Goal: Task Accomplishment & Management: Complete application form

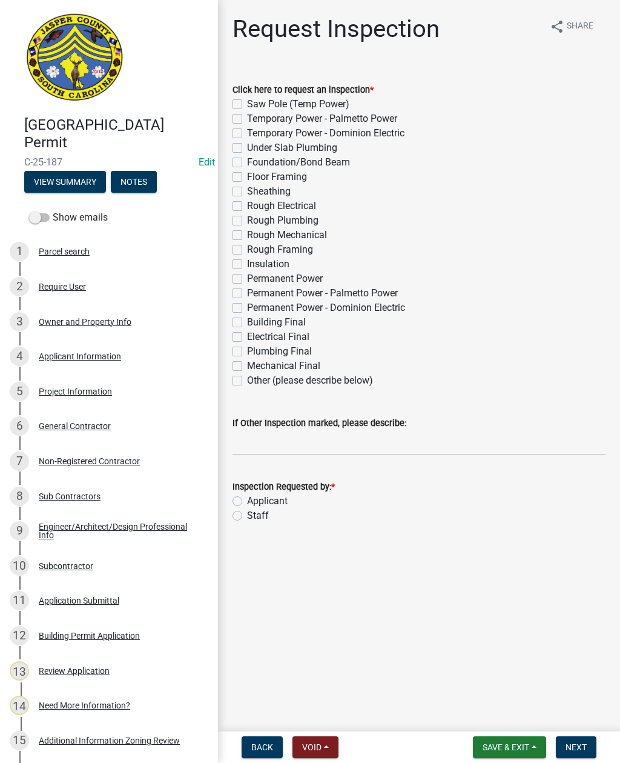
click at [247, 379] on label "Other (please describe below)" at bounding box center [310, 380] width 126 height 15
click at [247, 379] on input "Other (please describe below)" at bounding box center [251, 377] width 8 height 8
checkbox input "true"
checkbox input "false"
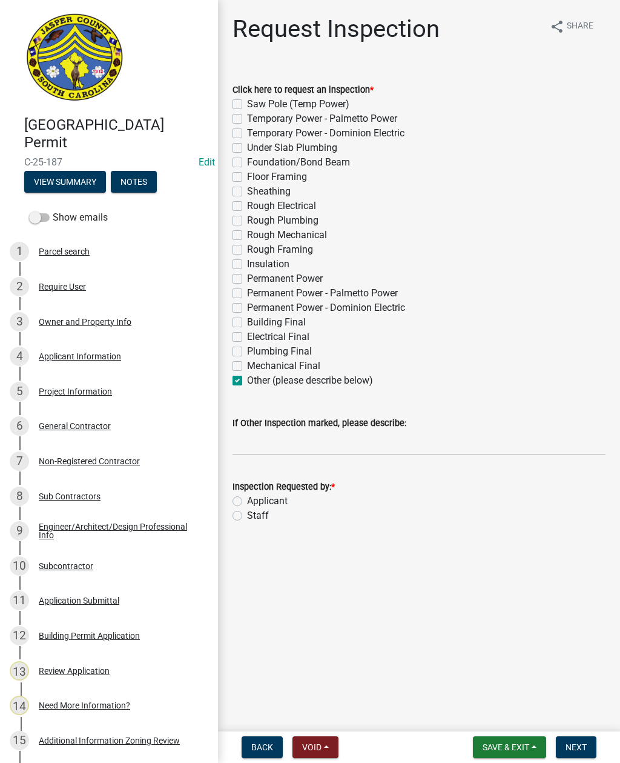
checkbox input "false"
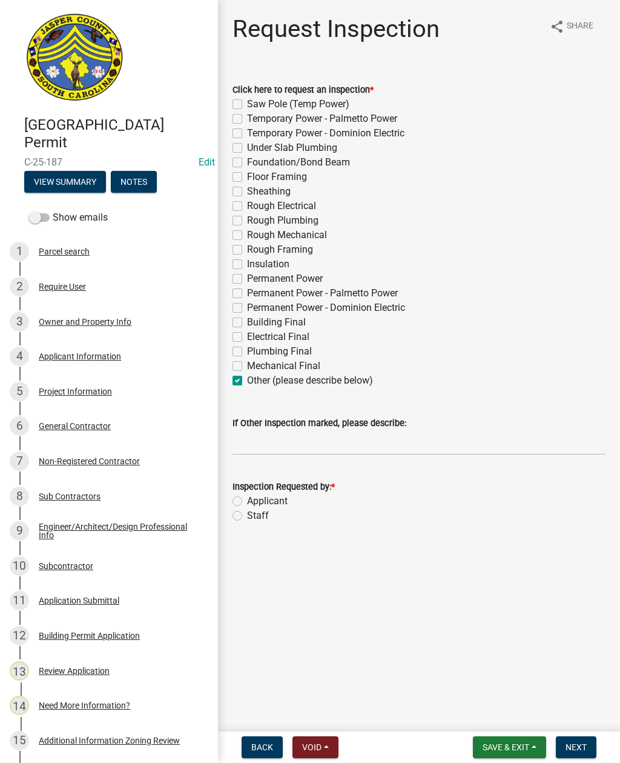
checkbox input "false"
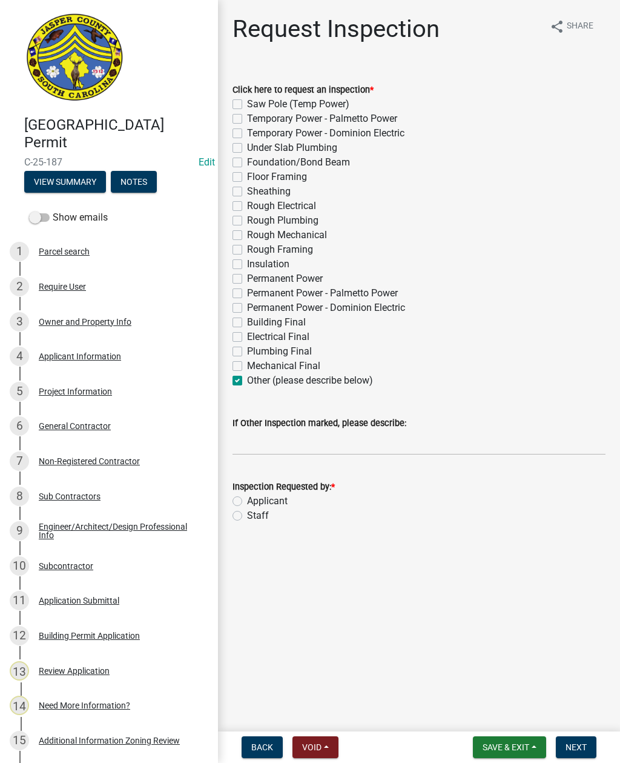
checkbox input "false"
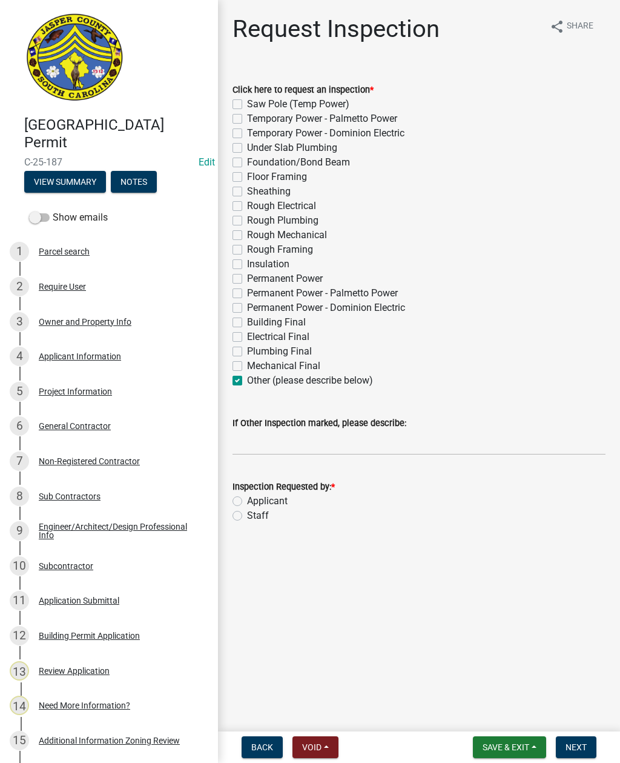
checkbox input "false"
checkbox input "true"
click at [342, 437] on input "If Other Inspection marked, please describe:" at bounding box center [419, 442] width 373 height 25
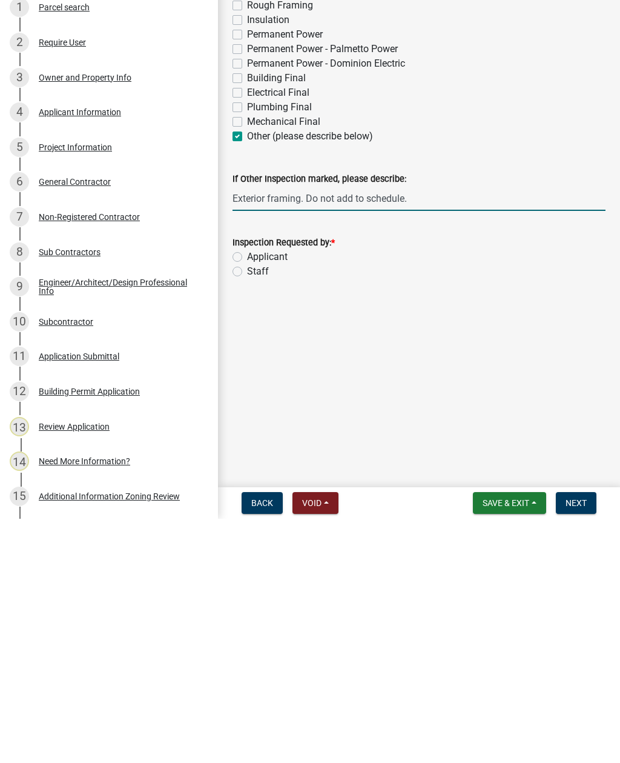
type input "Exterior framing. Do not add to schedule."
click at [247, 508] on label "Staff" at bounding box center [258, 515] width 22 height 15
click at [247, 508] on input "Staff" at bounding box center [251, 512] width 8 height 8
radio input "true"
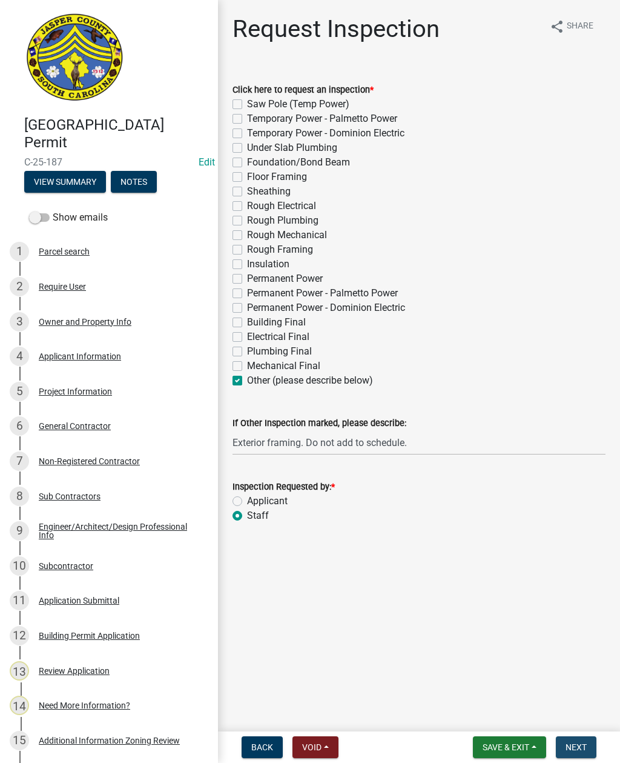
click at [574, 742] on span "Next" at bounding box center [576, 747] width 21 height 10
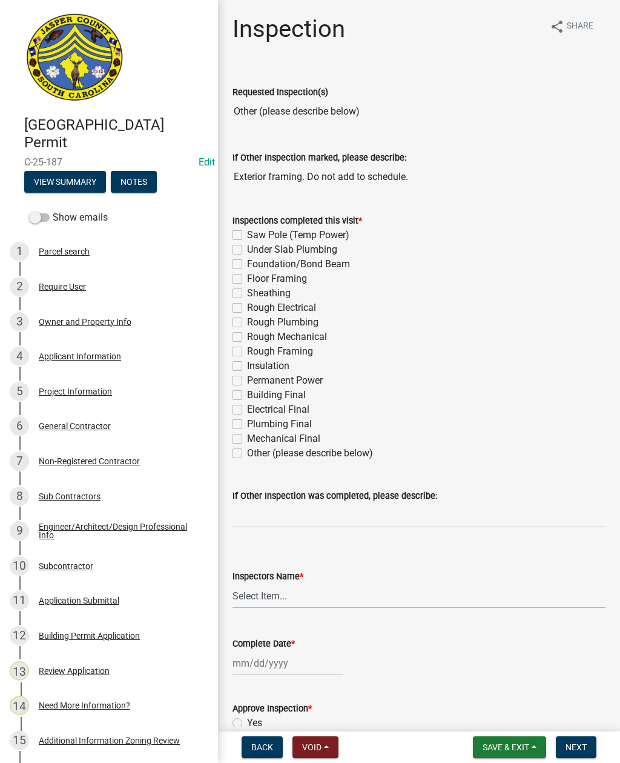
click at [247, 451] on label "Other (please describe below)" at bounding box center [310, 453] width 126 height 15
click at [247, 451] on input "Other (please describe below)" at bounding box center [251, 450] width 8 height 8
checkbox input "true"
checkbox input "false"
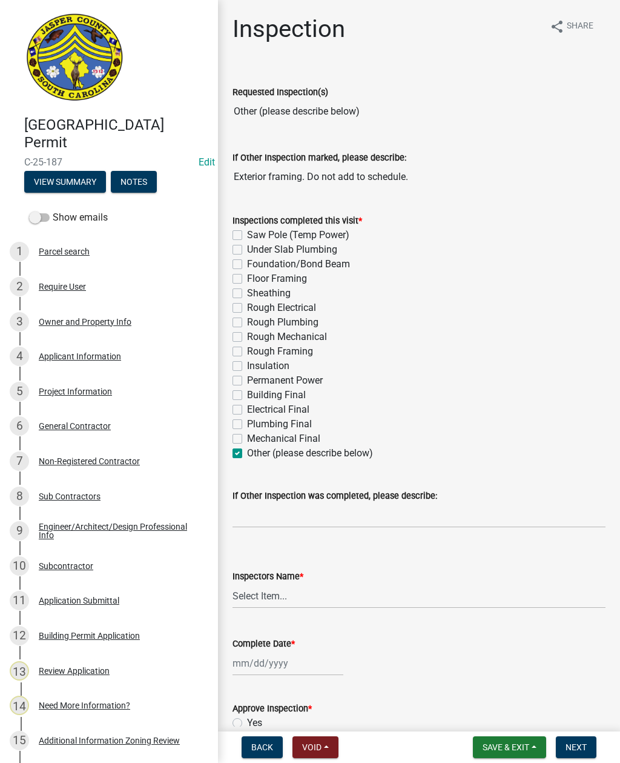
checkbox input "false"
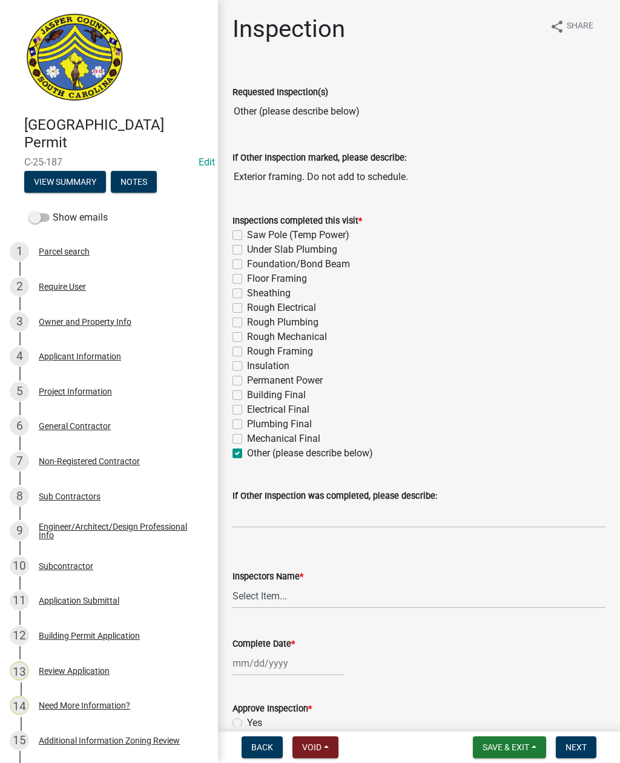
checkbox input "false"
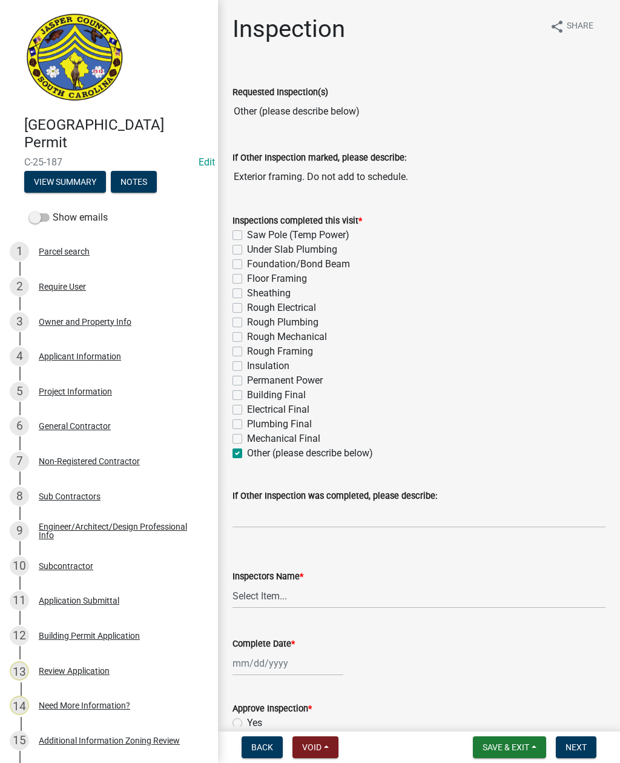
checkbox input "false"
checkbox input "true"
click at [300, 513] on input "If Other Inspection was completed, please describe:" at bounding box center [419, 515] width 373 height 25
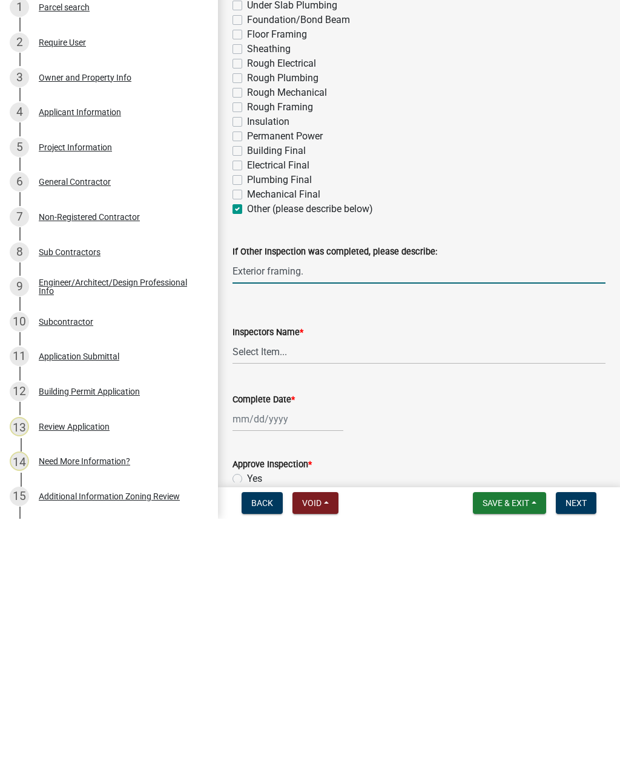
type input "Exterior framing."
click at [331, 583] on select "Select Item... [EMAIL_ADDRESS][DOMAIN_NAME] ([PERSON_NAME] ) rcampbell ([PERSON…" at bounding box center [419, 595] width 373 height 25
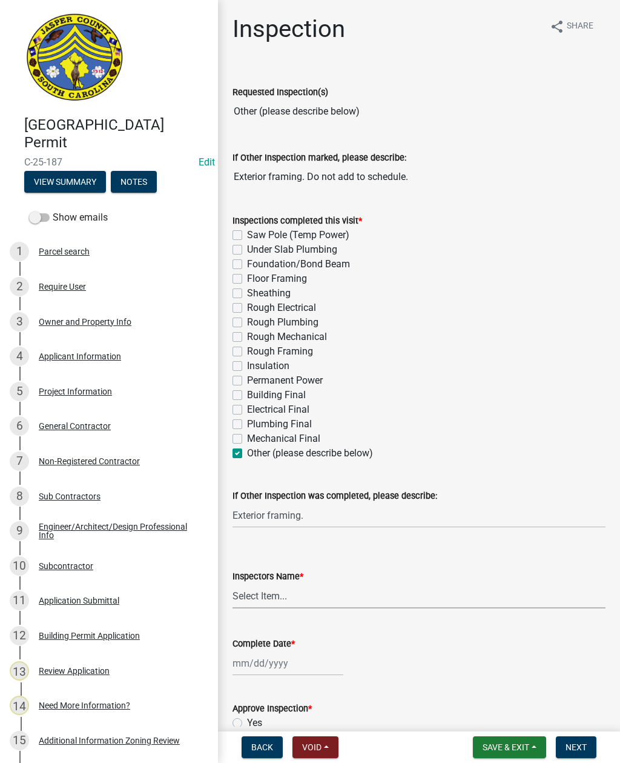
select select "2d9ba1e5-2fdd-4b15-98d0-073dcbeb5880"
click at [277, 643] on label "Complete Date *" at bounding box center [264, 644] width 62 height 8
click at [277, 651] on input "Complete Date *" at bounding box center [288, 663] width 111 height 25
select select "8"
select select "2025"
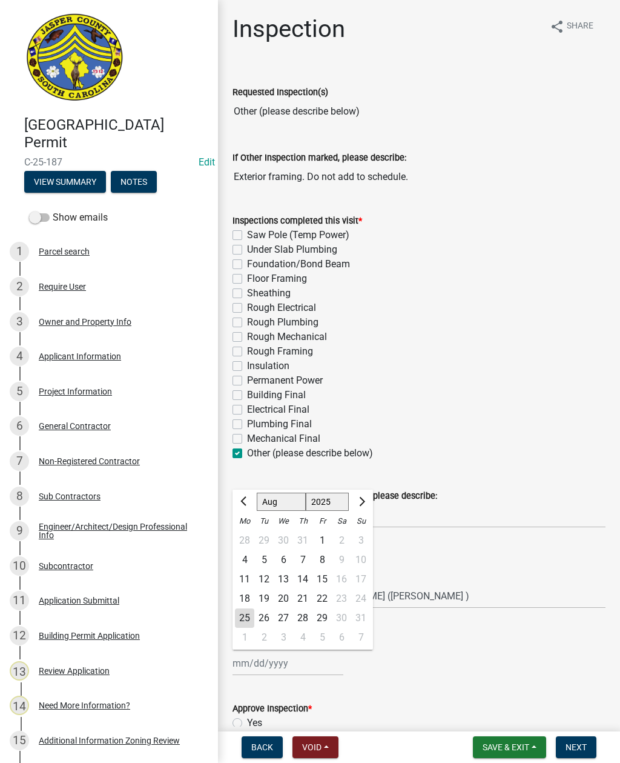
click at [244, 622] on div "25" at bounding box center [244, 617] width 19 height 19
type input "[DATE]"
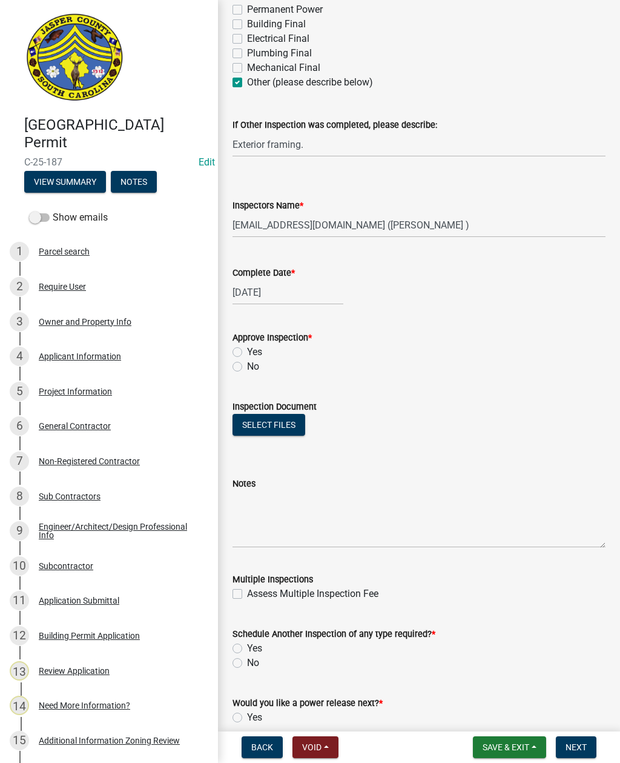
scroll to position [372, 0]
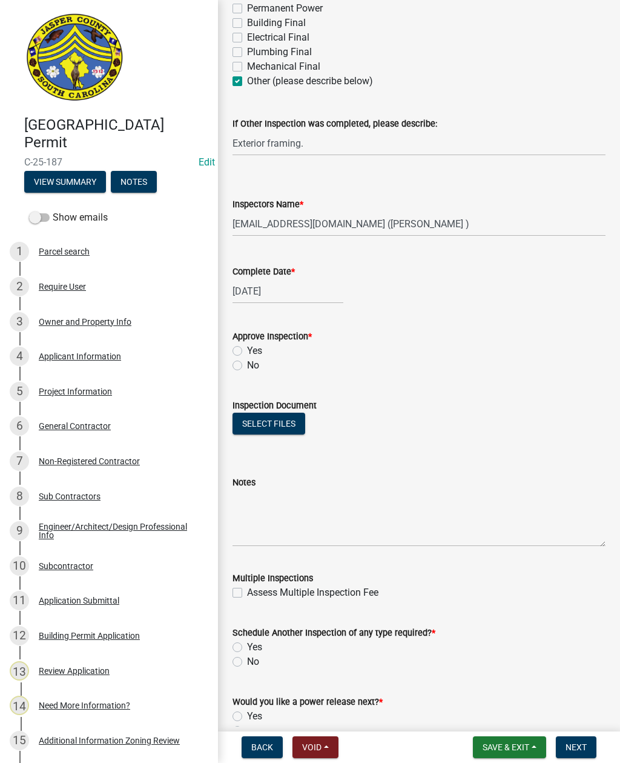
click at [247, 350] on label "Yes" at bounding box center [254, 350] width 15 height 15
click at [247, 350] on input "Yes" at bounding box center [251, 347] width 8 height 8
radio input "true"
click at [247, 644] on label "Yes" at bounding box center [254, 647] width 15 height 15
click at [247, 644] on input "Yes" at bounding box center [251, 644] width 8 height 8
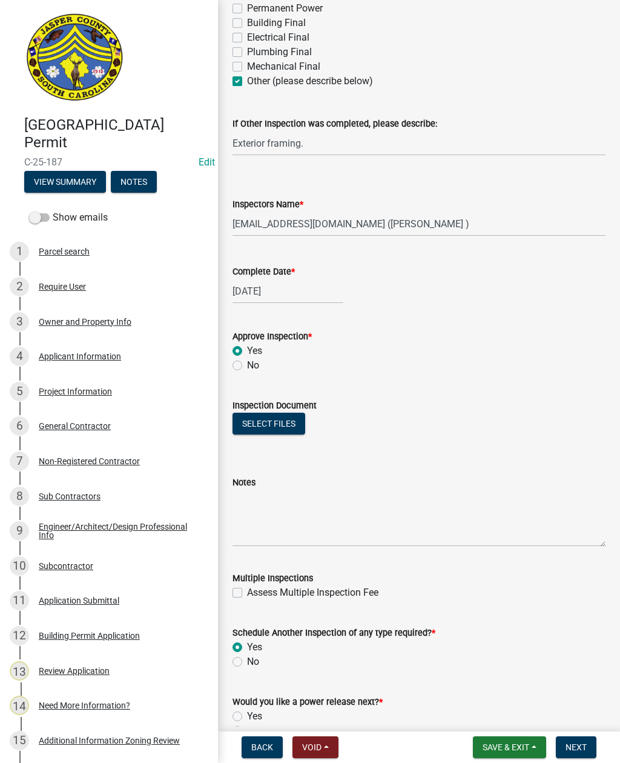
radio input "true"
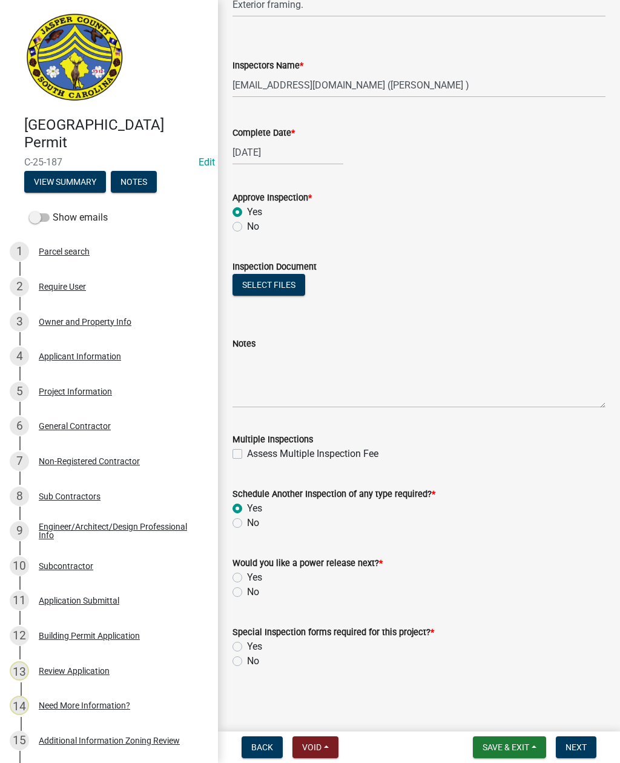
scroll to position [511, 0]
click at [247, 594] on label "No" at bounding box center [253, 592] width 12 height 15
click at [247, 592] on input "No" at bounding box center [251, 589] width 8 height 8
radio input "true"
click at [247, 660] on label "No" at bounding box center [253, 661] width 12 height 15
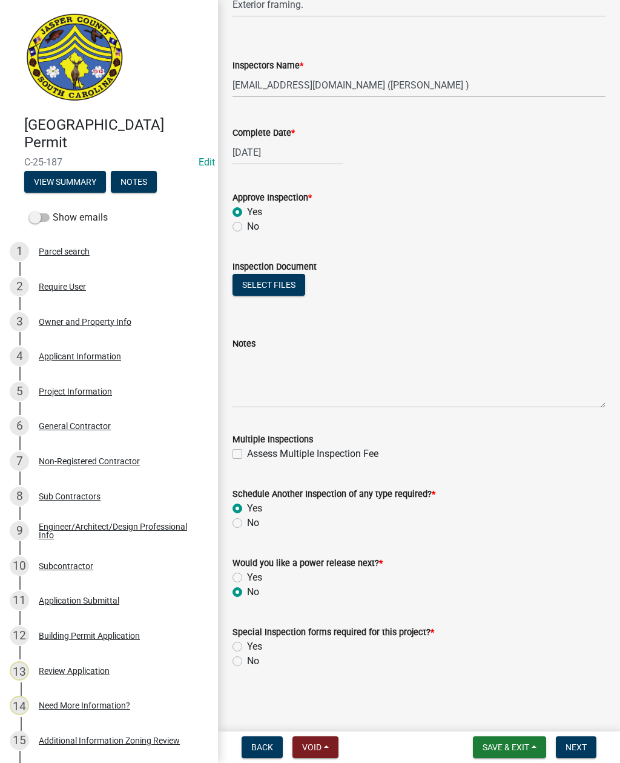
click at [247, 660] on input "No" at bounding box center [251, 658] width 8 height 8
radio input "true"
click at [582, 745] on span "Next" at bounding box center [576, 747] width 21 height 10
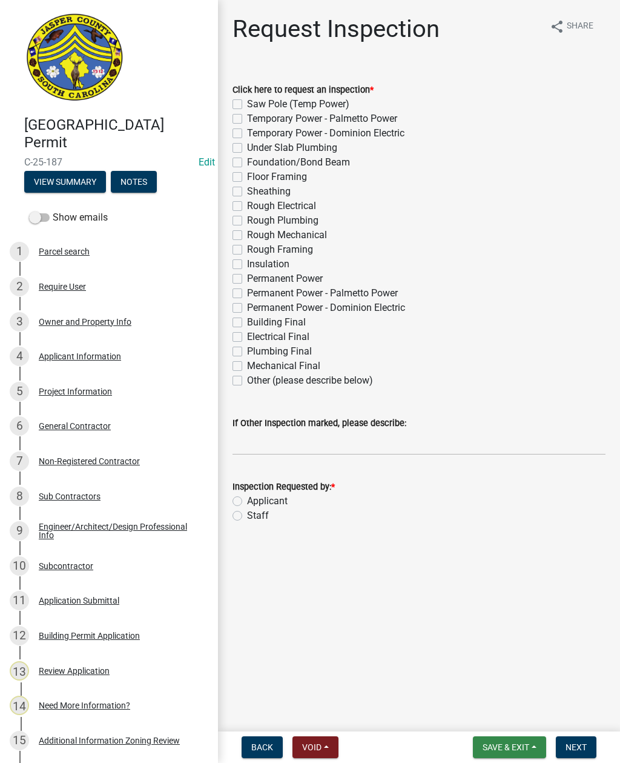
click at [514, 743] on span "Save & Exit" at bounding box center [506, 747] width 47 height 10
click at [501, 707] on button "Save & Exit" at bounding box center [497, 715] width 97 height 29
